Goal: Find contact information: Find contact information

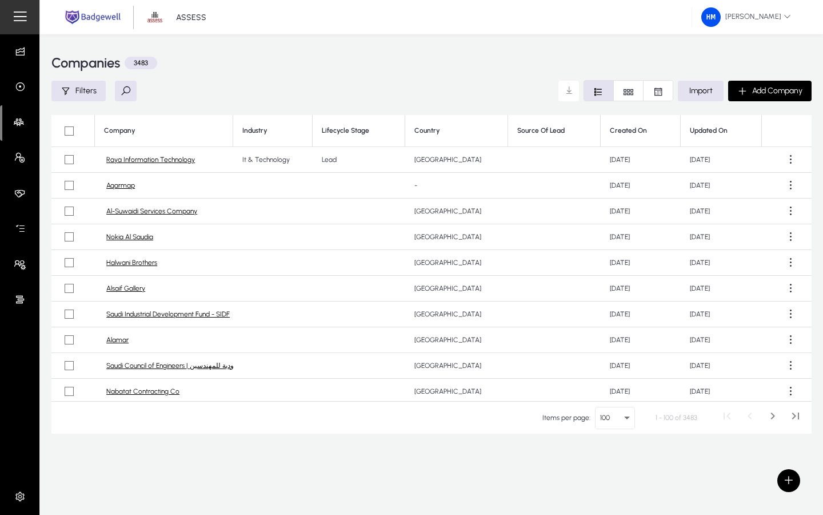
click at [115, 90] on button at bounding box center [126, 91] width 22 height 21
type input "**********"
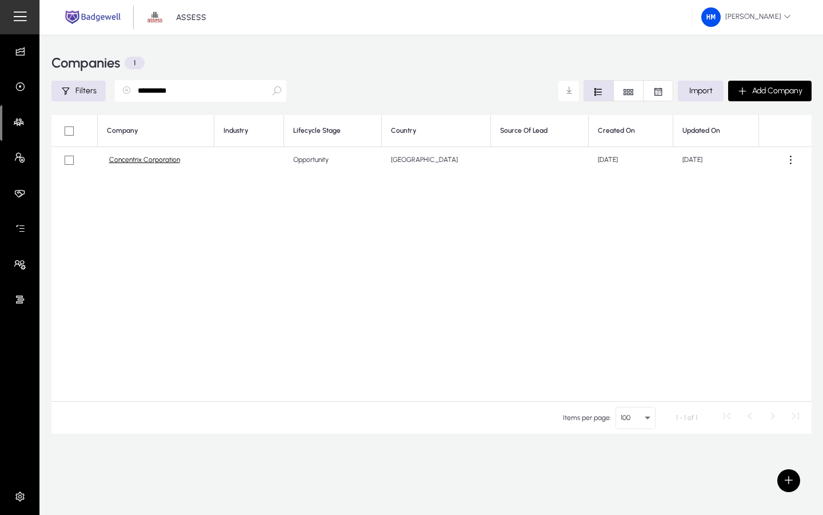
click at [138, 159] on link "Concentrix Corporation" at bounding box center [144, 160] width 71 height 9
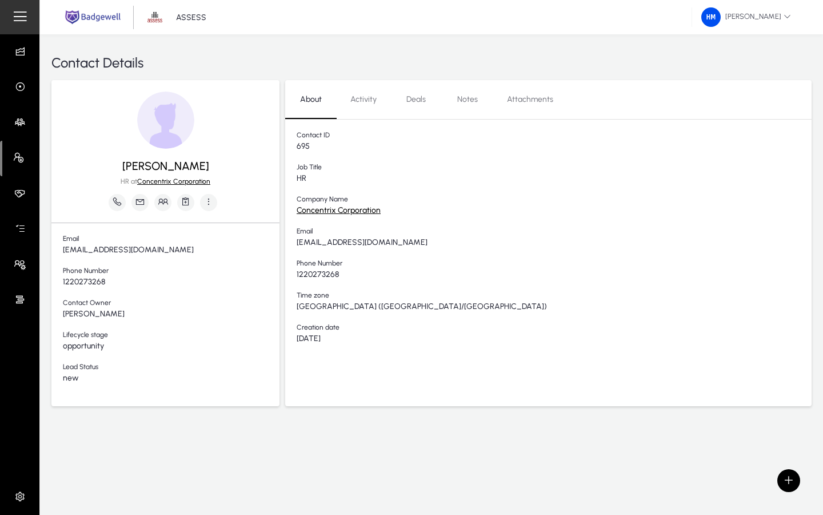
click at [142, 252] on span "wessam.bahgat@concentrix.com" at bounding box center [171, 250] width 217 height 10
copy span "wessam.bahgat@concentrix.com"
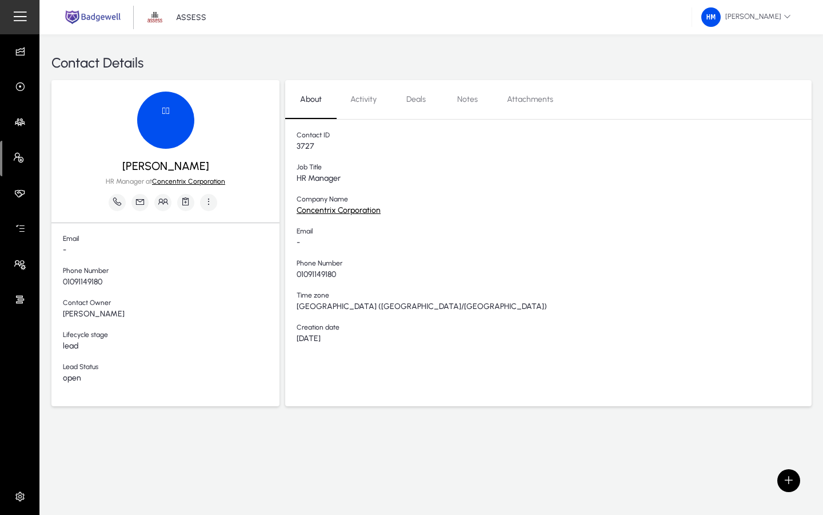
click at [397, 470] on div "Contact Details [PERSON_NAME] HR Manager at Concentrix Corporation Email - Phon…" at bounding box center [431, 274] width 783 height 480
click at [164, 166] on span "[PERSON_NAME]" at bounding box center [165, 165] width 87 height 17
copy span "[PERSON_NAME]"
